Goal: Complete application form

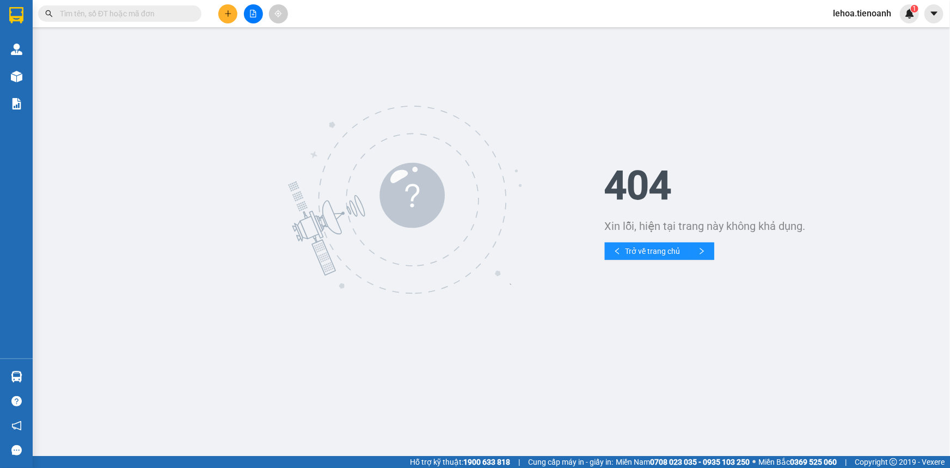
click at [111, 16] on input "text" at bounding box center [124, 14] width 128 height 12
paste input "0978834448"
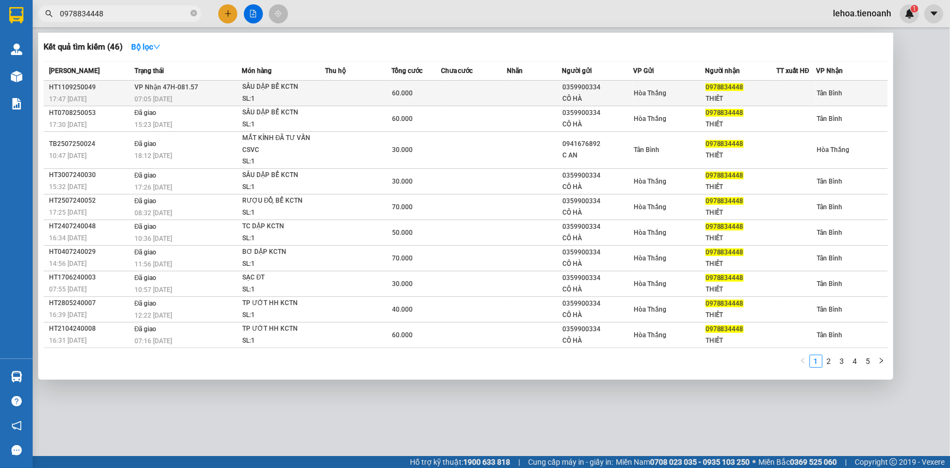
type input "0978834448"
click at [186, 91] on span "VP Nhận 47H-081.57" at bounding box center [166, 87] width 64 height 8
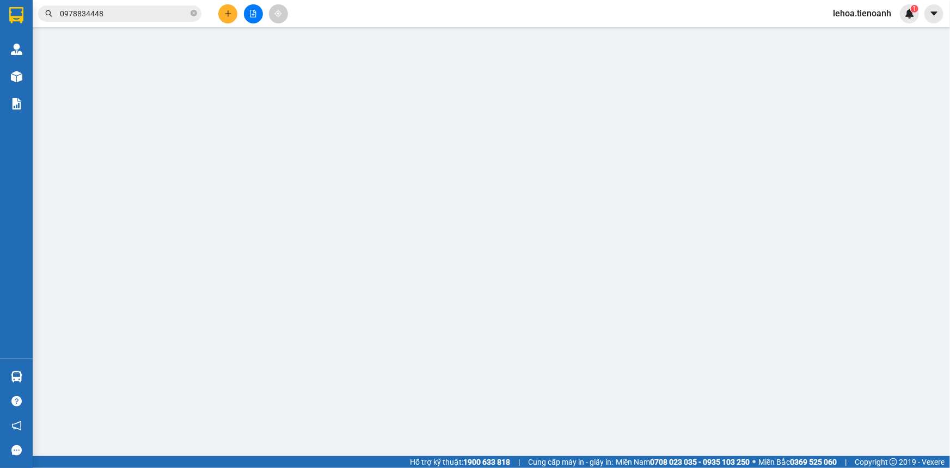
type input "0978834448"
type input "THIẾT"
type input "241572246"
type input "0359900334"
type input "CÔ HÀ"
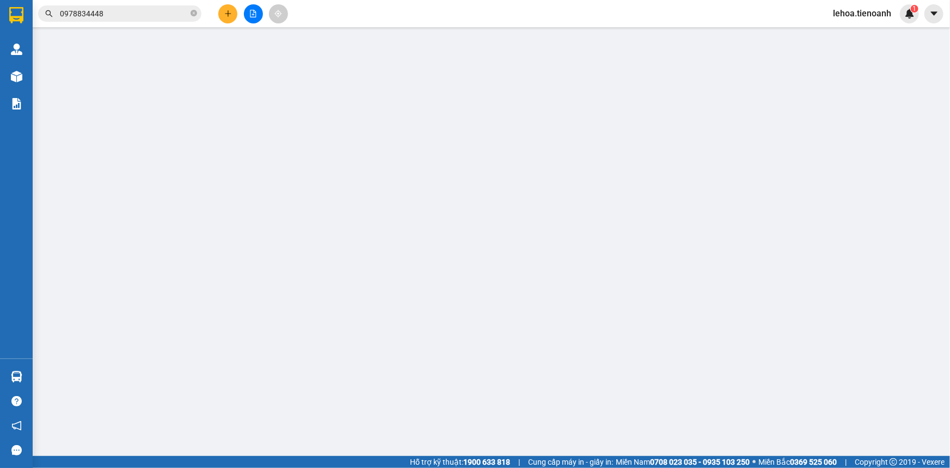
type input "60.000"
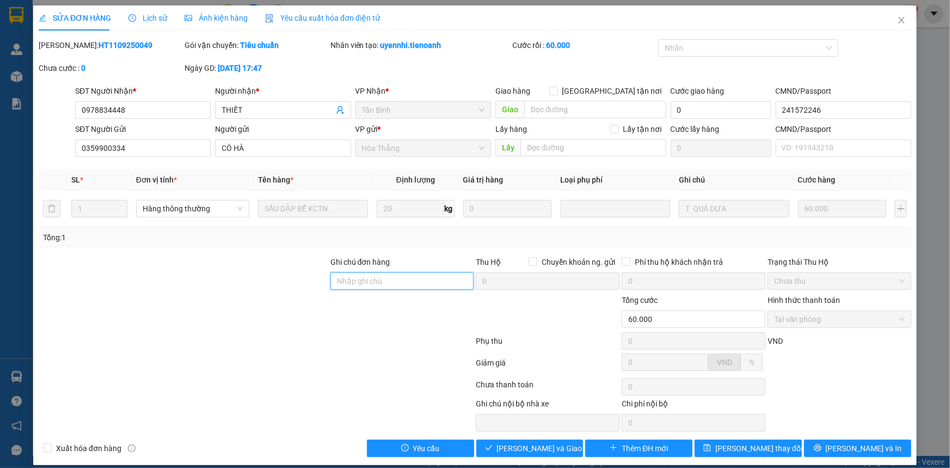
click at [390, 283] on input "Ghi chú đơn hàng" at bounding box center [402, 280] width 144 height 17
paste input "0354850576"
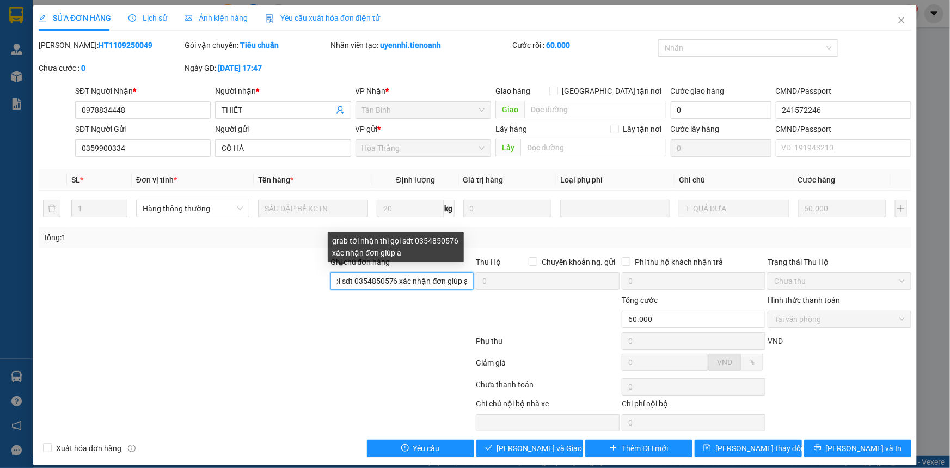
scroll to position [0, 65]
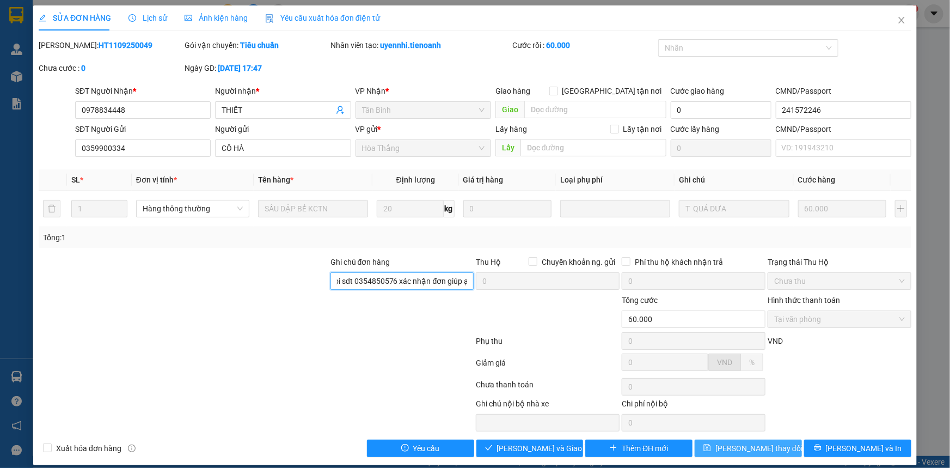
type input "grab tới nhận thì gọi sdt 0354850576 xác nhận đơn giúp ạ"
click at [747, 452] on span "[PERSON_NAME] thay đổi" at bounding box center [758, 448] width 87 height 12
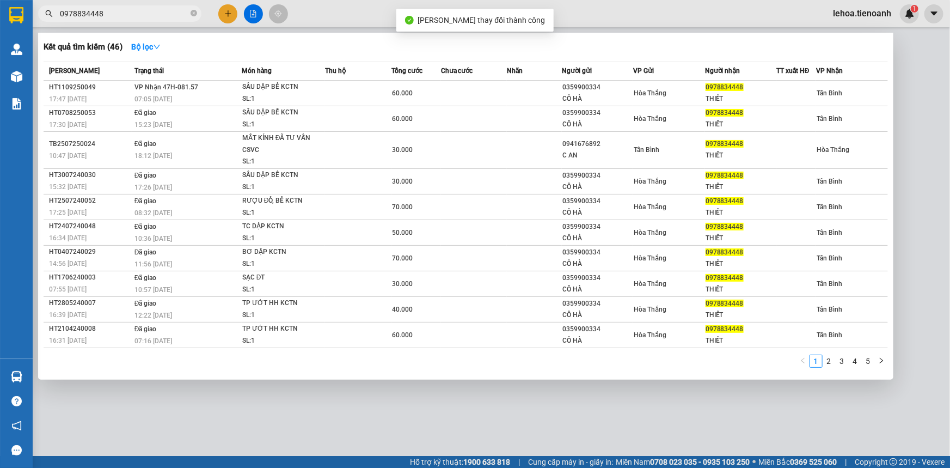
click at [120, 9] on input "0978834448" at bounding box center [124, 14] width 128 height 12
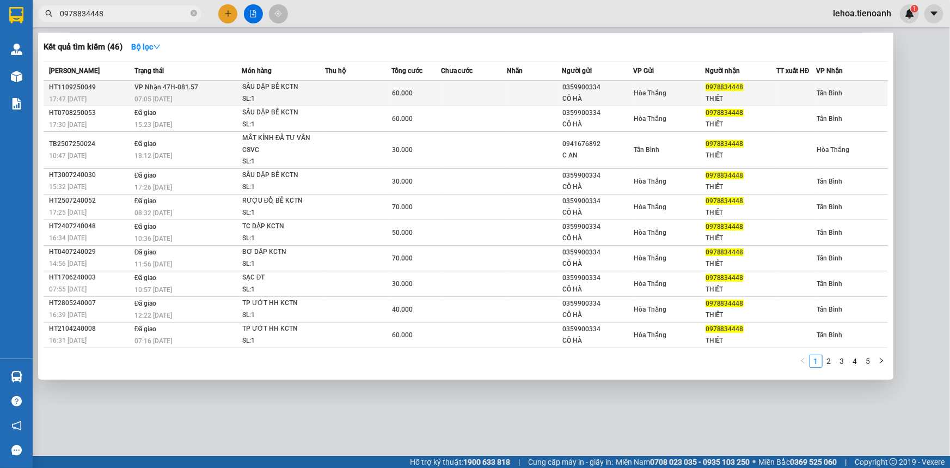
click at [269, 86] on div "SẦU DẬP BỂ KCTN" at bounding box center [283, 87] width 82 height 12
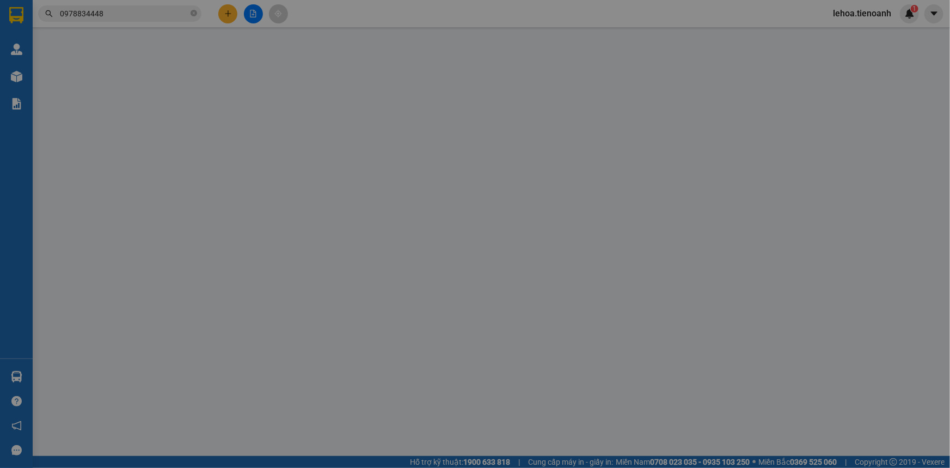
type input "0978834448"
type input "THIẾT"
type input "241572246"
type input "0359900334"
type input "CÔ HÀ"
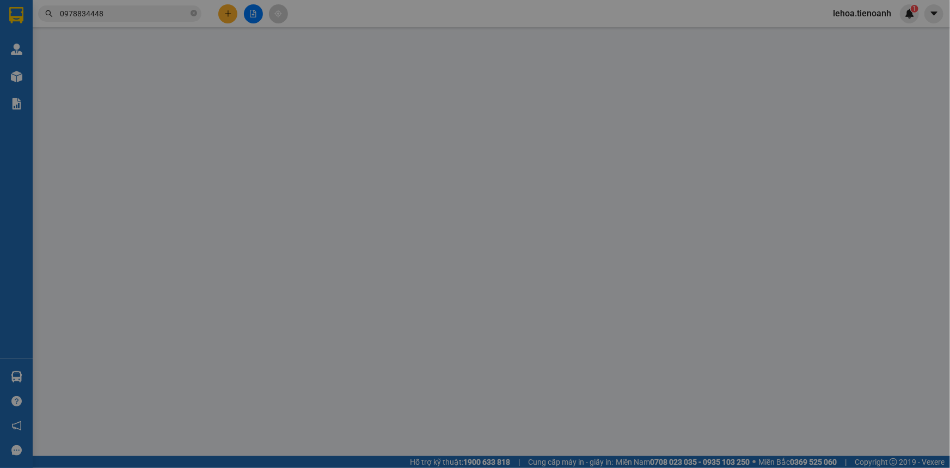
type input "grab tới nhận thì gọi sdt 0354850576 xác nhận đơn giúp ạ"
type input "60.000"
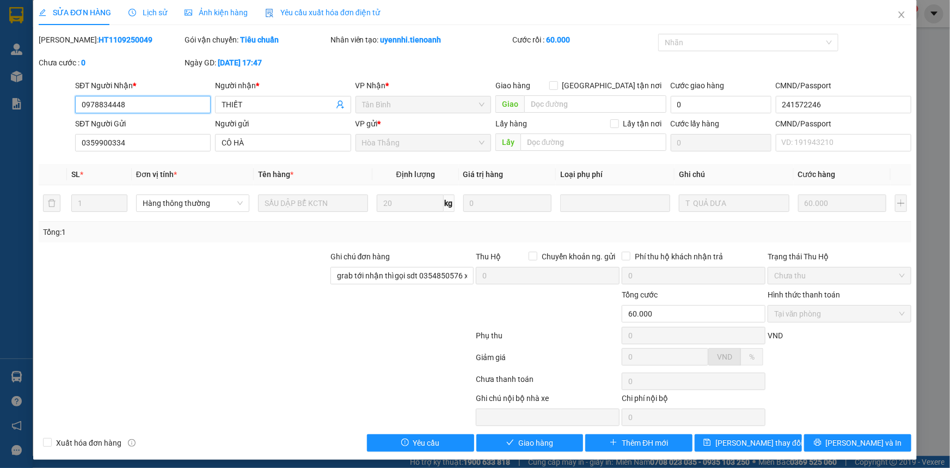
scroll to position [9, 0]
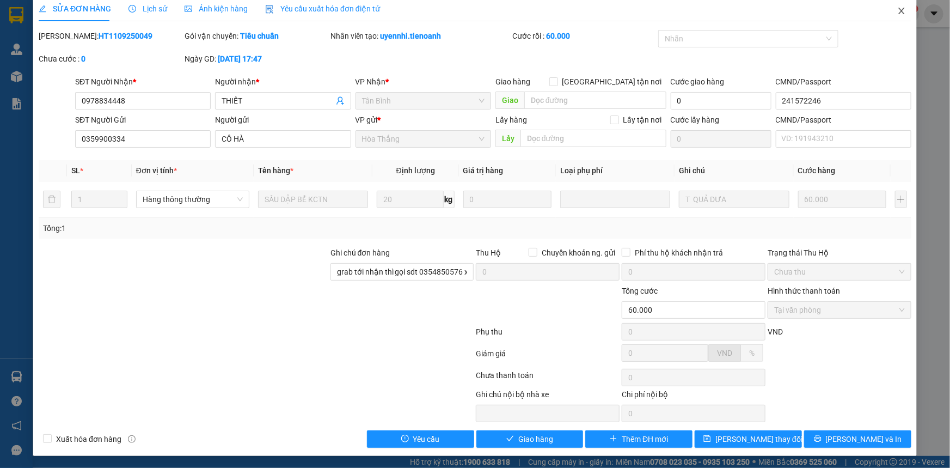
click at [897, 14] on icon "close" at bounding box center [901, 11] width 9 height 9
